Goal: Use online tool/utility: Utilize a website feature to perform a specific function

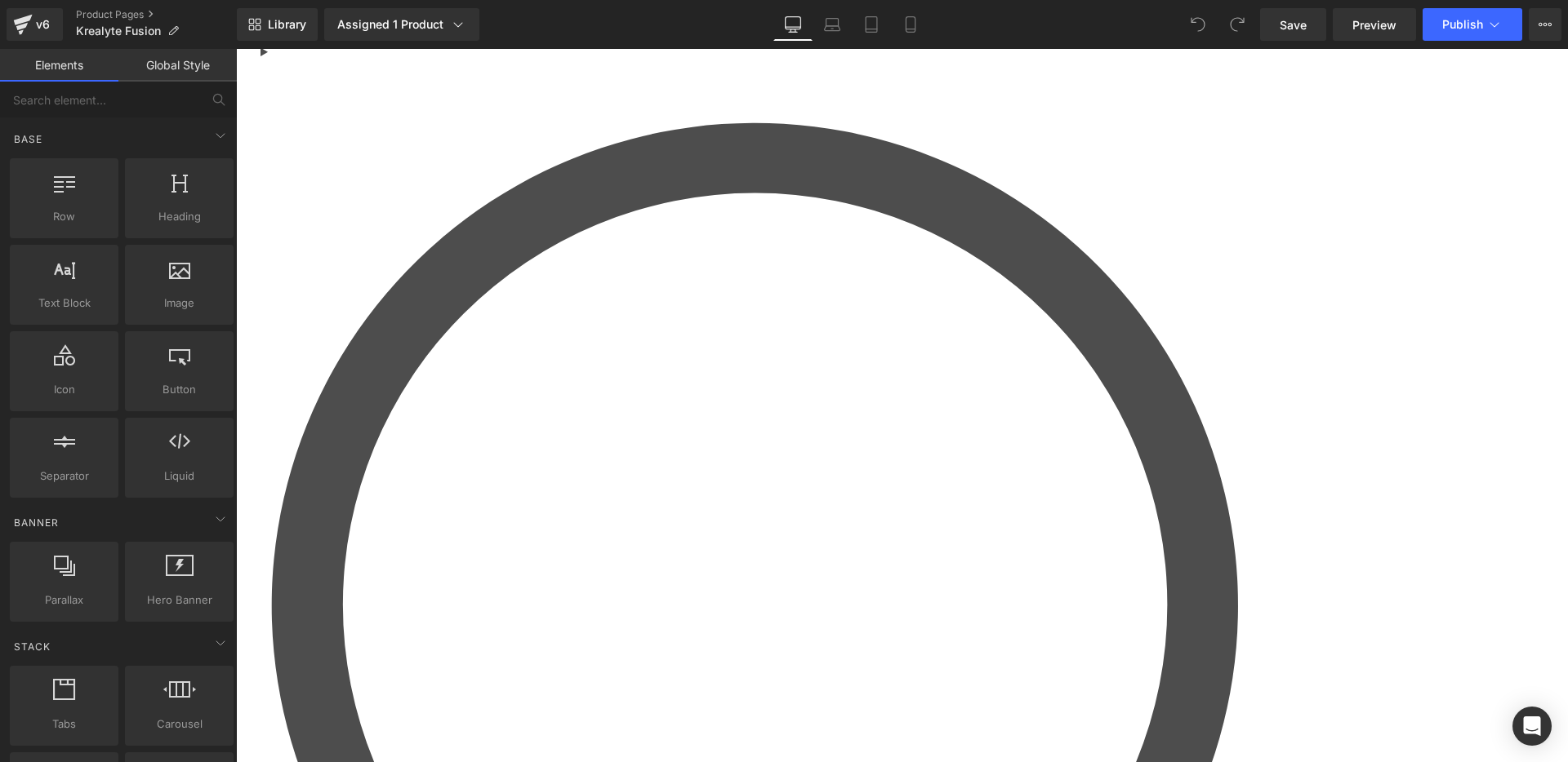
scroll to position [4119, 0]
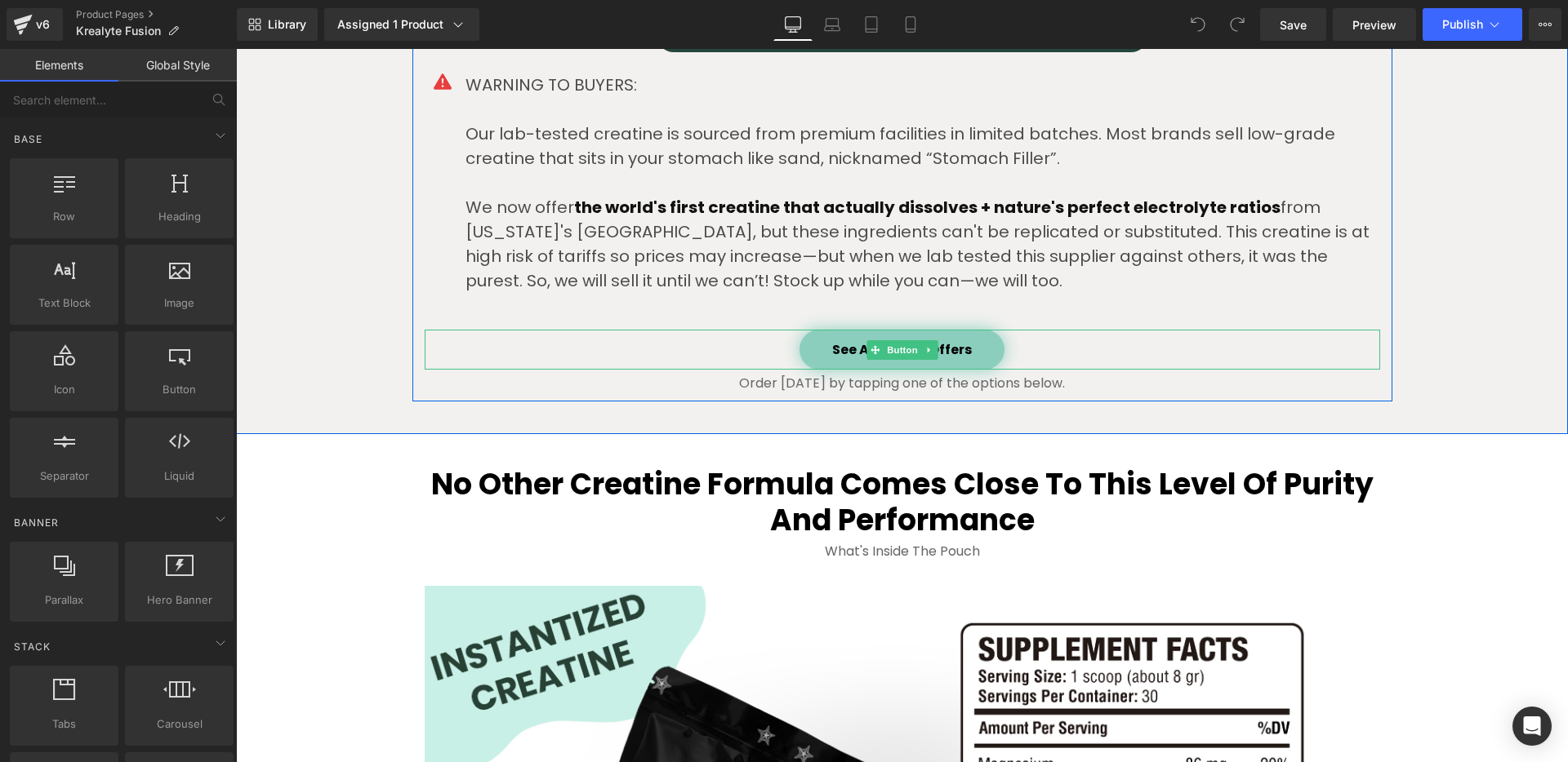
click at [1131, 351] on div "See Available Offers" at bounding box center [902, 350] width 955 height 40
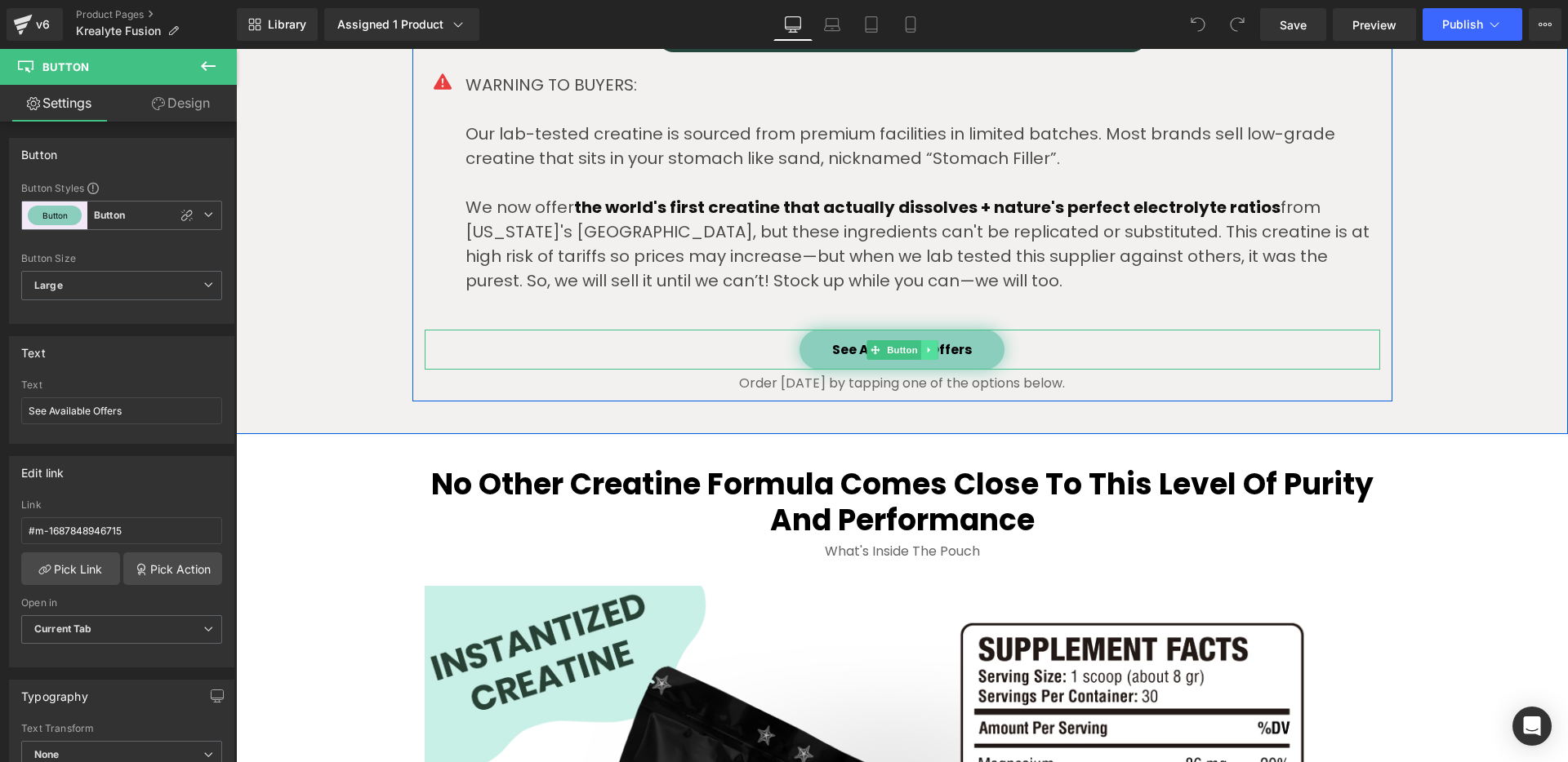
click at [925, 352] on icon at bounding box center [928, 350] width 9 height 10
click at [936, 354] on icon at bounding box center [936, 350] width 9 height 10
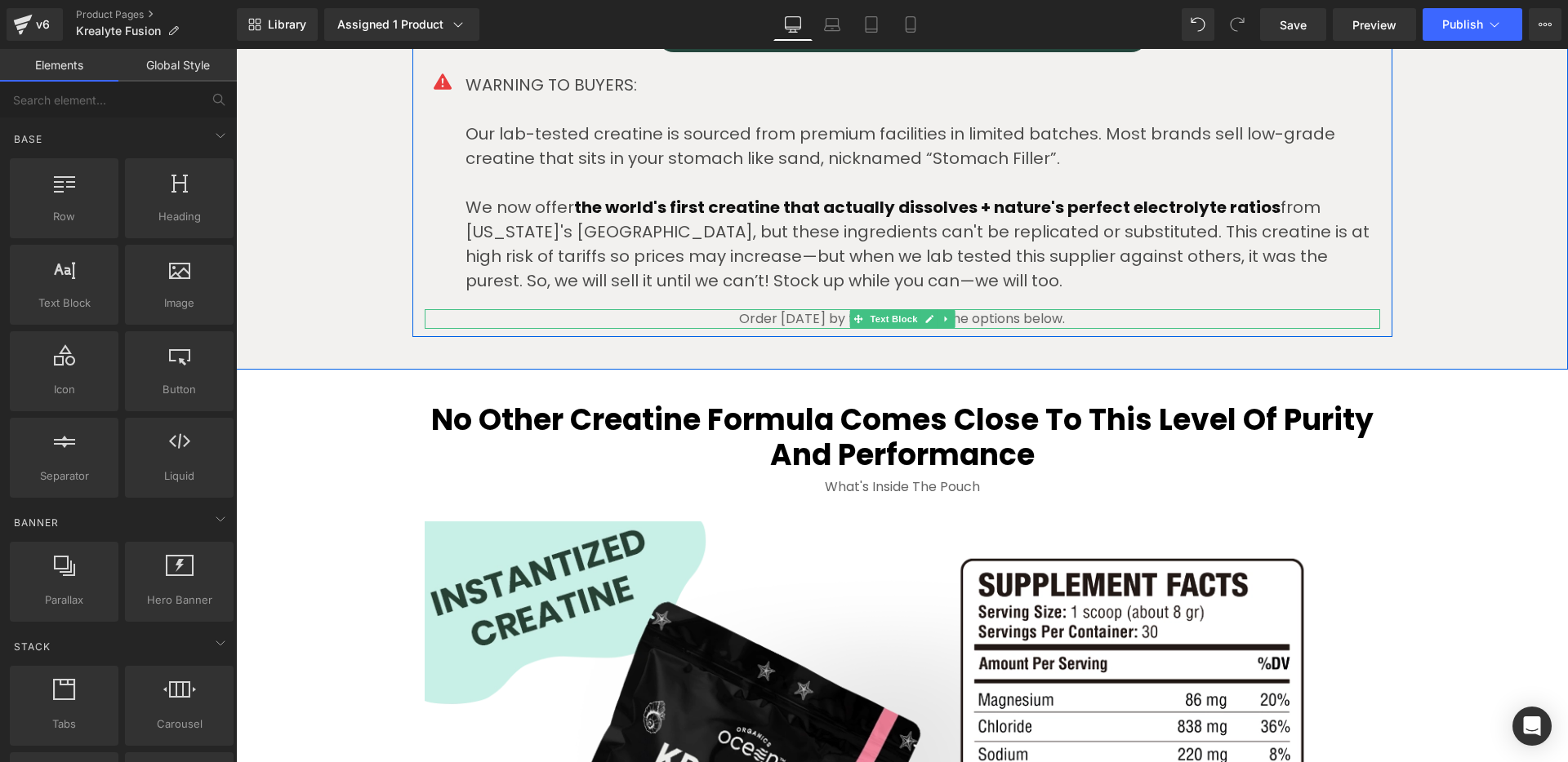
click at [1110, 315] on p "Order [DATE] by tapping one of the options below." at bounding box center [902, 319] width 955 height 20
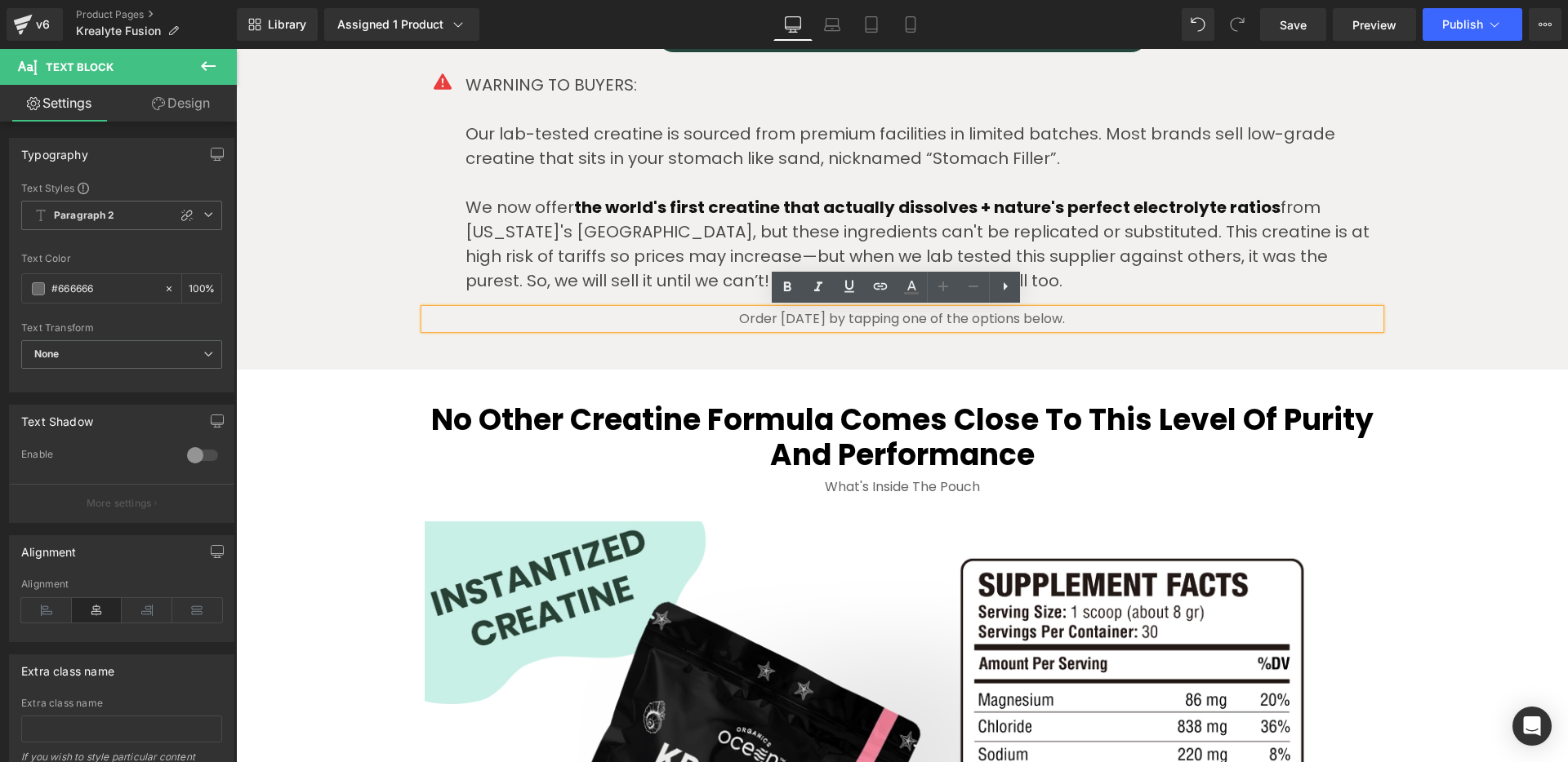
click at [236, 49] on div at bounding box center [236, 49] width 0 height 0
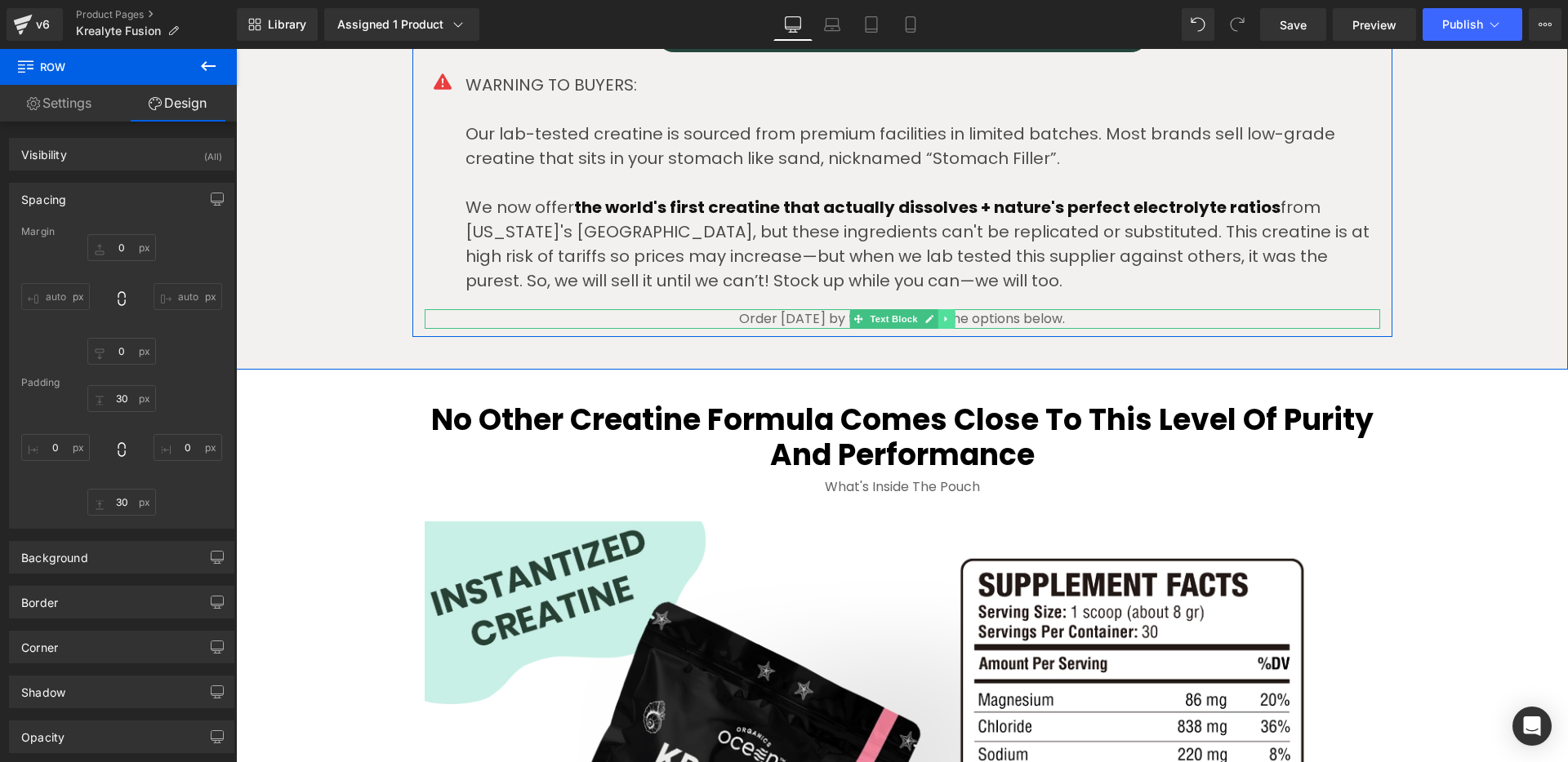
click at [944, 320] on icon at bounding box center [945, 319] width 3 height 6
click at [949, 322] on icon at bounding box center [953, 319] width 9 height 9
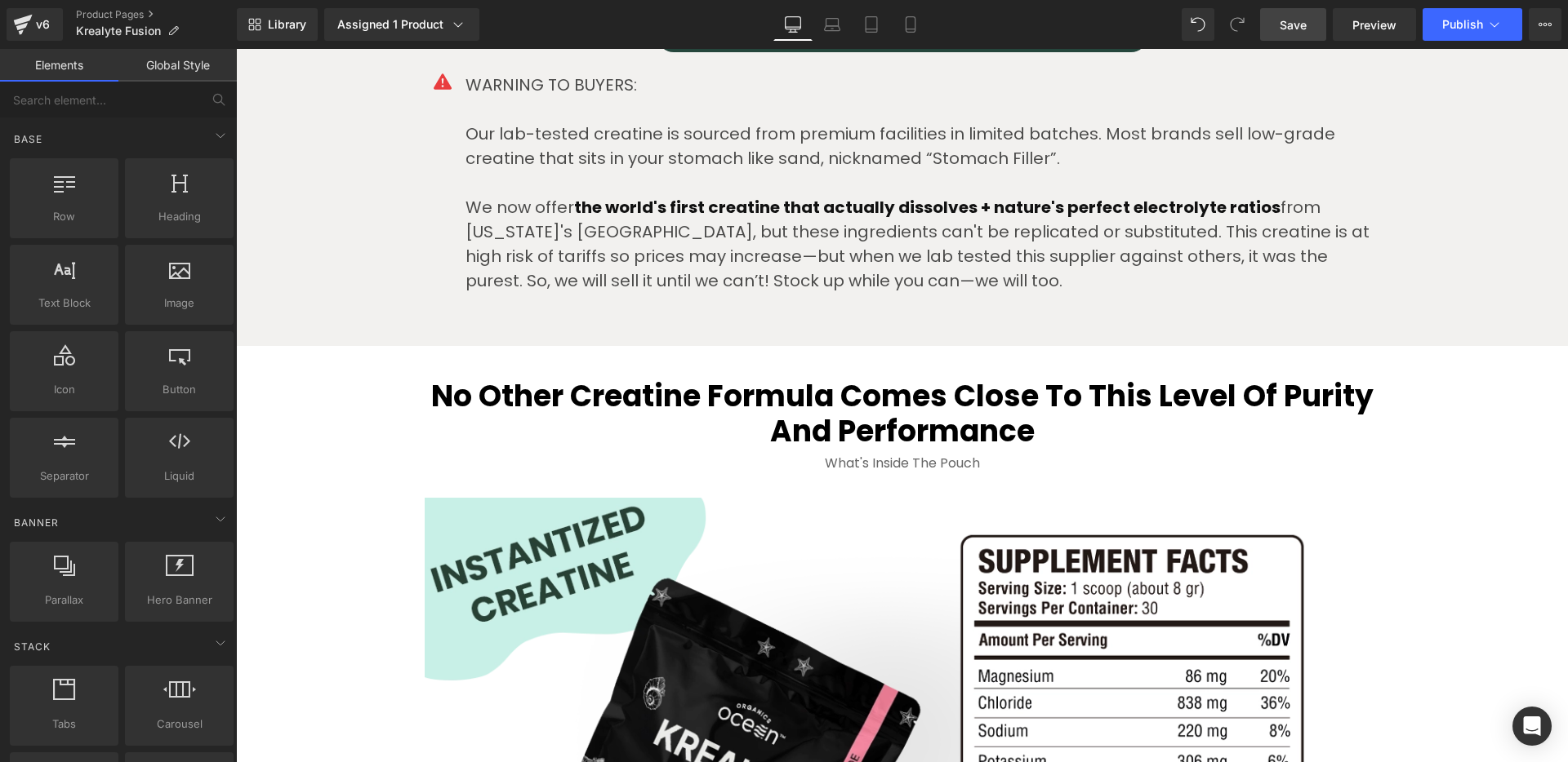
click at [1302, 30] on span "Save" at bounding box center [1292, 25] width 27 height 17
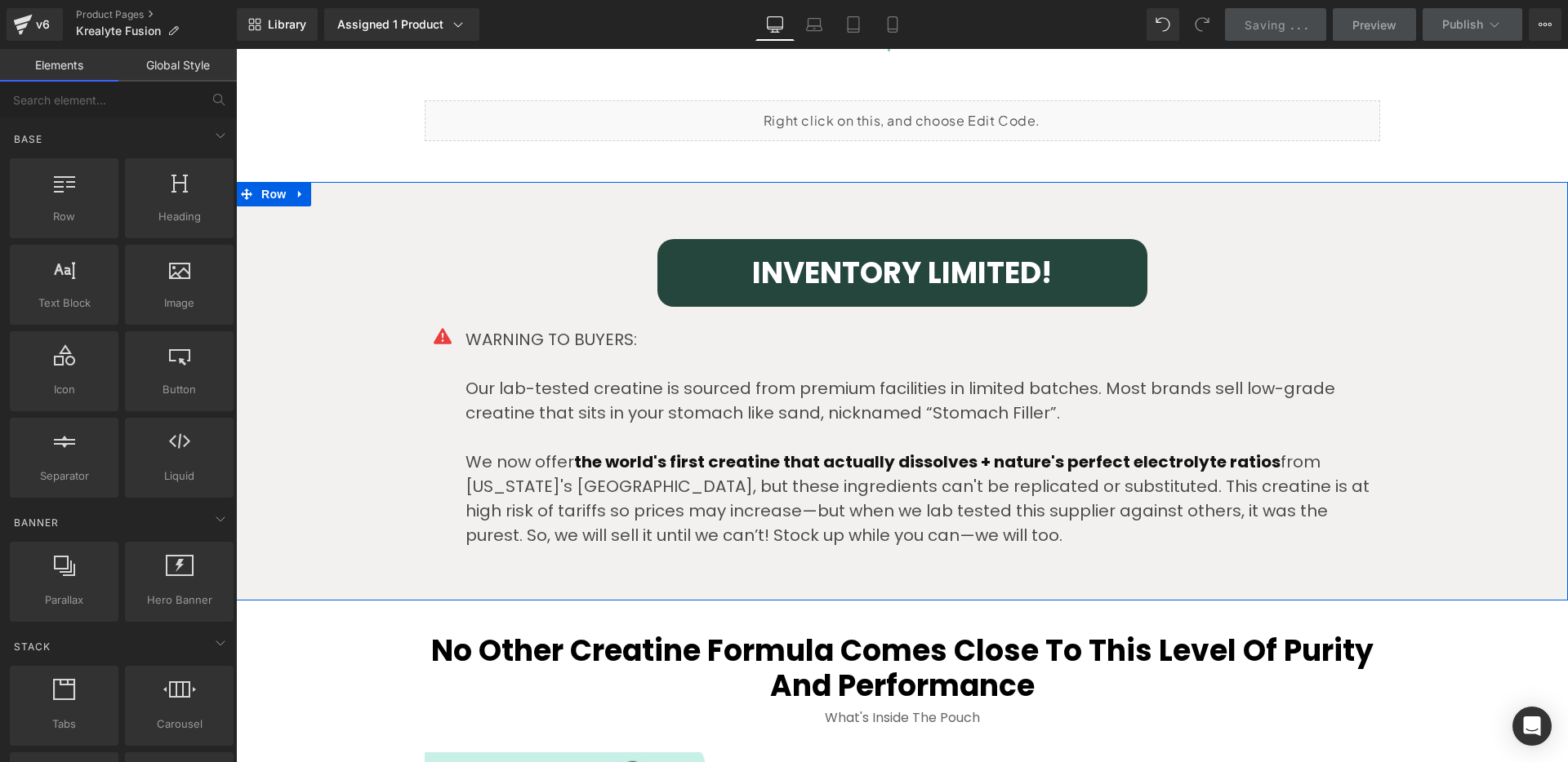
scroll to position [3842, 0]
